Goal: Task Accomplishment & Management: Manage account settings

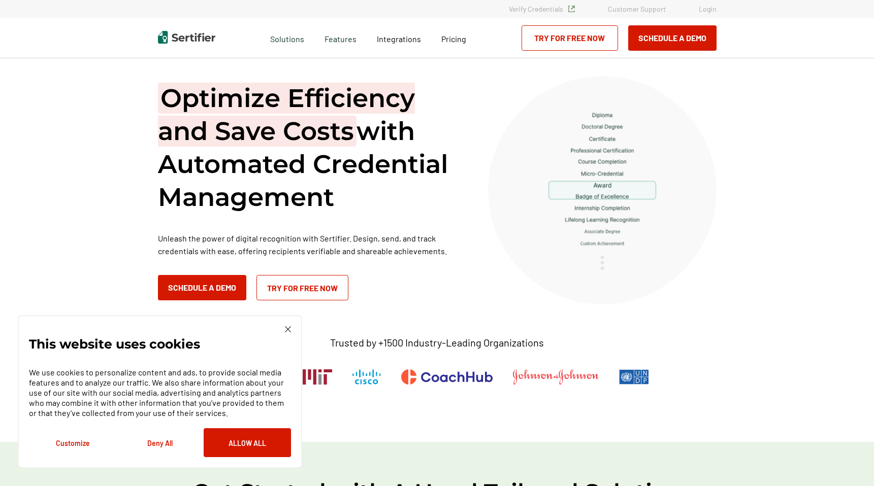
click at [711, 8] on link "Login" at bounding box center [708, 9] width 18 height 9
click at [704, 10] on link "Login" at bounding box center [708, 9] width 18 height 9
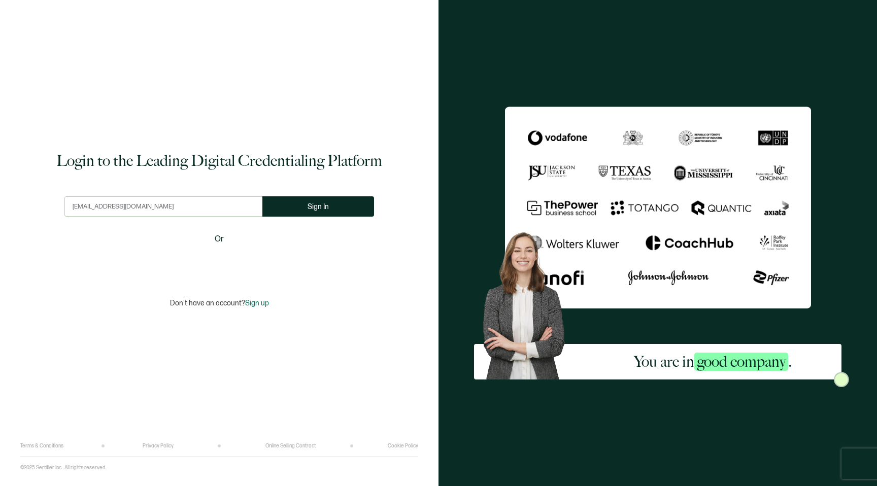
click at [95, 214] on input "[EMAIL_ADDRESS][DOMAIN_NAME]" at bounding box center [163, 206] width 198 height 20
click at [79, 207] on input "[EMAIL_ADDRESS][DOMAIN_NAME]" at bounding box center [163, 206] width 198 height 20
click at [170, 206] on input "info@leanoutmethod.com" at bounding box center [163, 206] width 198 height 20
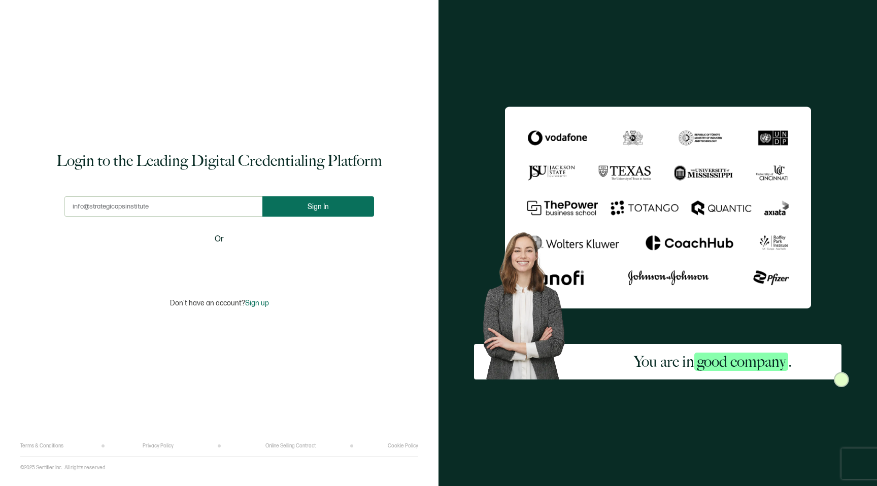
type input "info@strategicopsinstitute"
click at [295, 209] on button "Sign In" at bounding box center [323, 206] width 112 height 20
click at [134, 208] on input "[EMAIL_ADDRESS][DOMAIN_NAME]" at bounding box center [163, 206] width 198 height 20
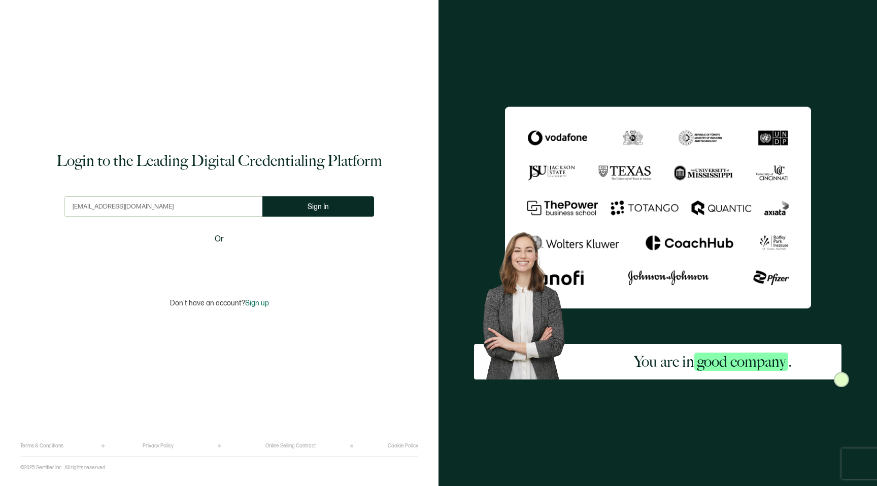
type input "[EMAIL_ADDRESS][DOMAIN_NAME]"
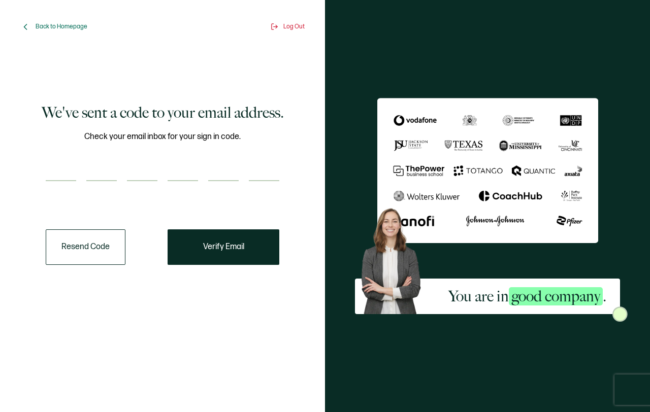
click at [71, 169] on input "number" at bounding box center [61, 171] width 30 height 20
paste input "7"
type input "7"
type input "8"
type input "5"
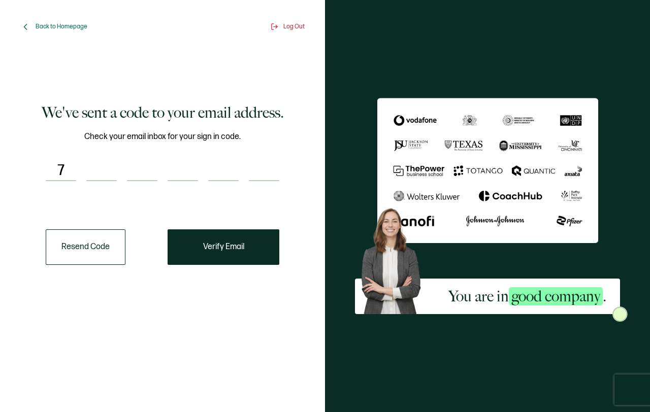
type input "2"
type input "1"
type input "6"
